Goal: Task Accomplishment & Management: Manage account settings

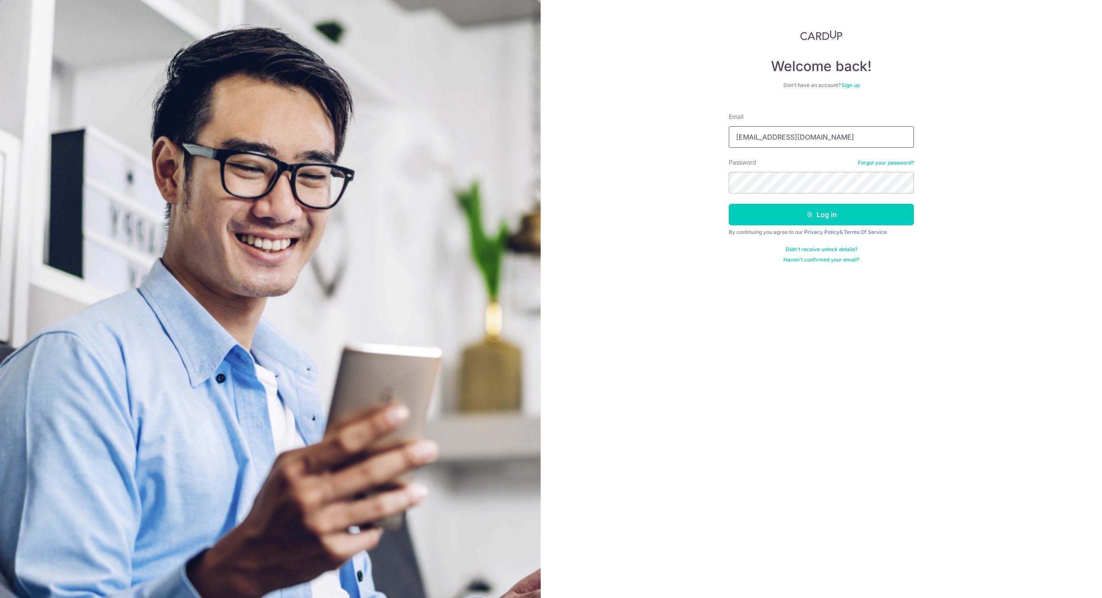
type input "[EMAIL_ADDRESS][DOMAIN_NAME]"
click at [845, 214] on button "Log in" at bounding box center [821, 215] width 185 height 22
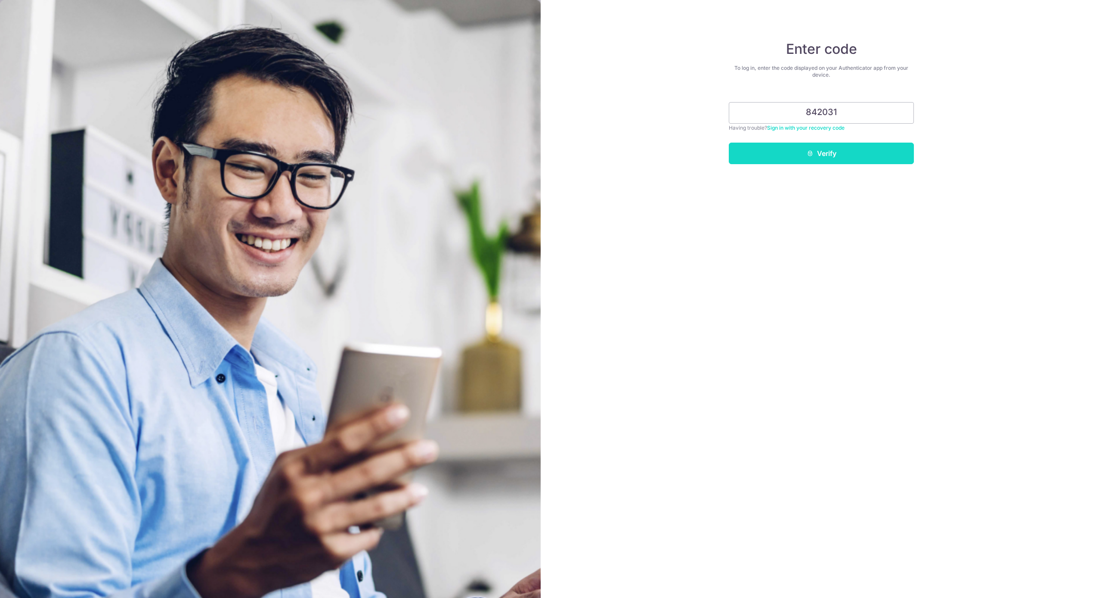
type input "842031"
click at [836, 151] on button "Verify" at bounding box center [821, 153] width 185 height 22
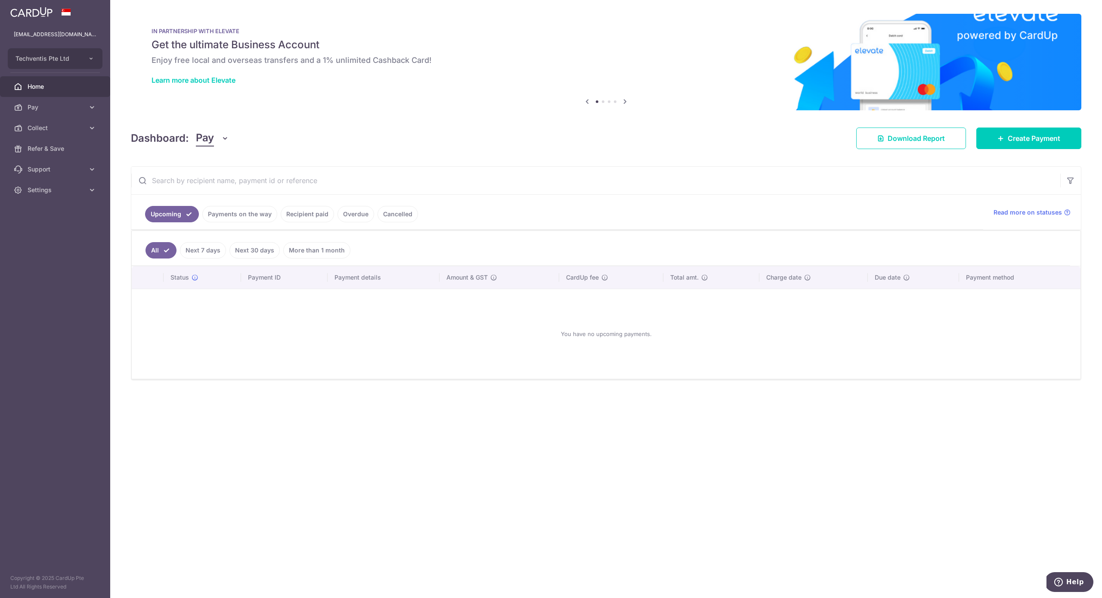
click at [314, 214] on link "Recipient paid" at bounding box center [307, 214] width 53 height 16
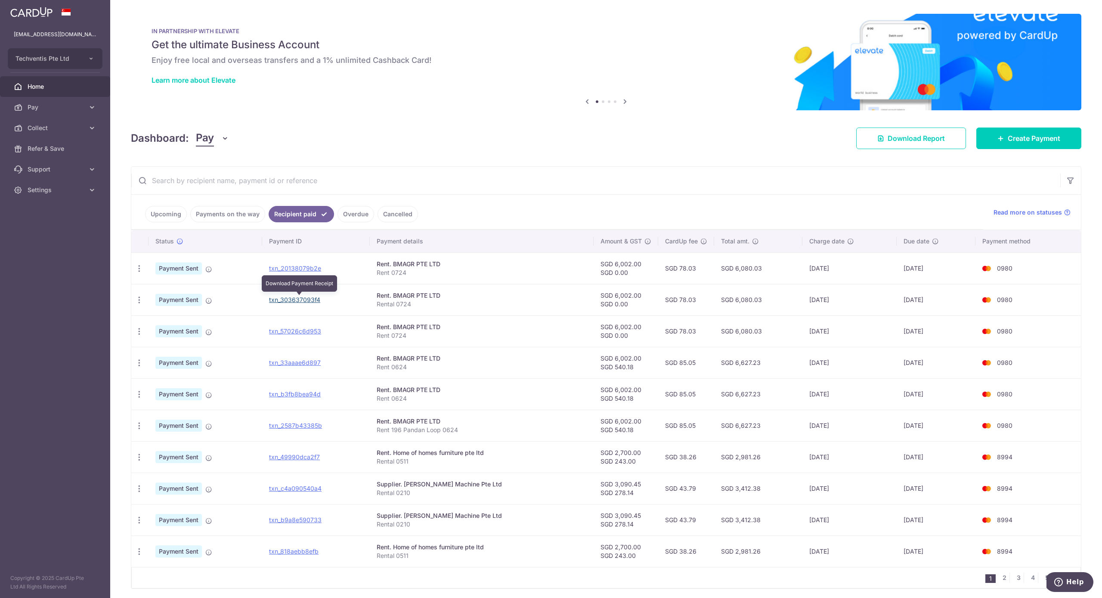
click at [300, 299] on link "txn_303637093f4" at bounding box center [294, 299] width 51 height 7
